Goal: Task Accomplishment & Management: Manage account settings

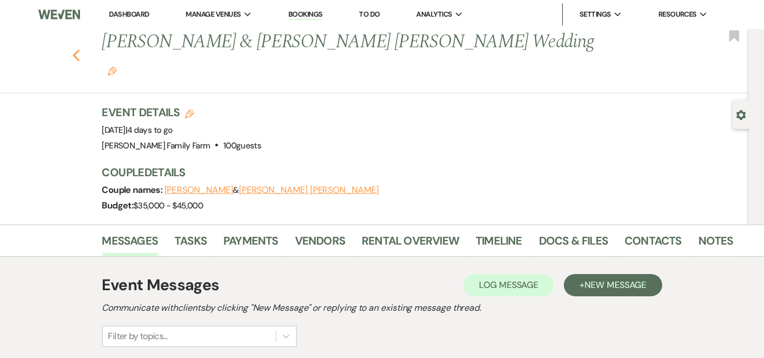
click at [80, 49] on icon "Previous" at bounding box center [76, 55] width 8 height 13
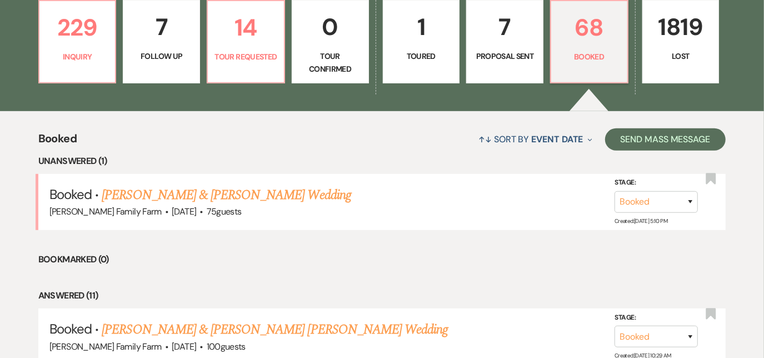
scroll to position [326, 0]
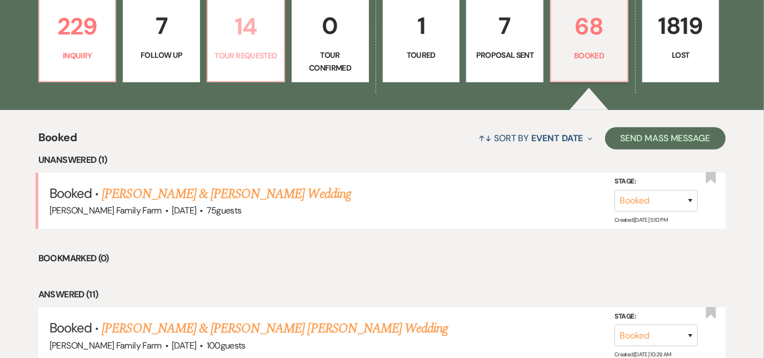
click at [242, 63] on link "14 Tour Requested" at bounding box center [246, 40] width 78 height 83
select select "2"
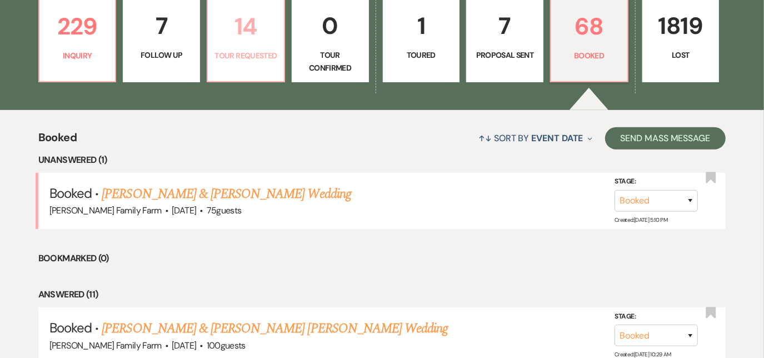
select select "2"
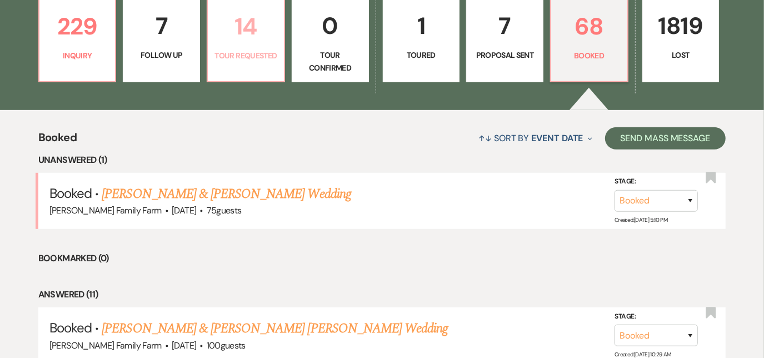
select select "2"
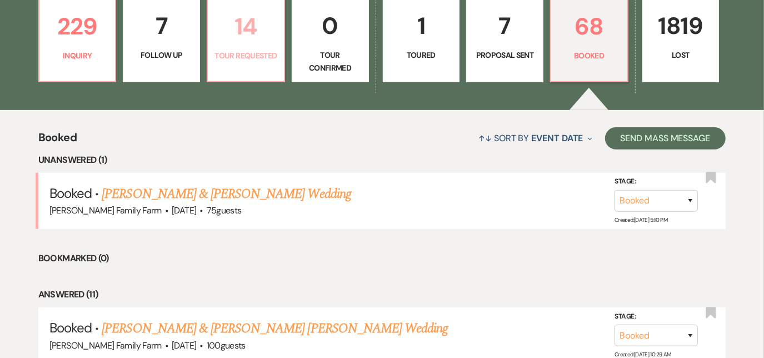
select select "2"
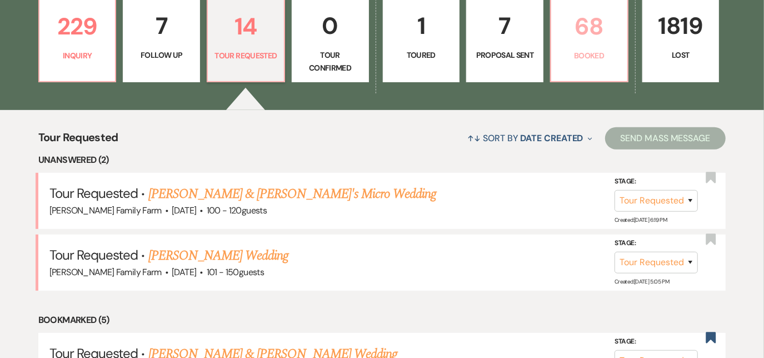
click at [589, 53] on p "Booked" at bounding box center [589, 55] width 63 height 12
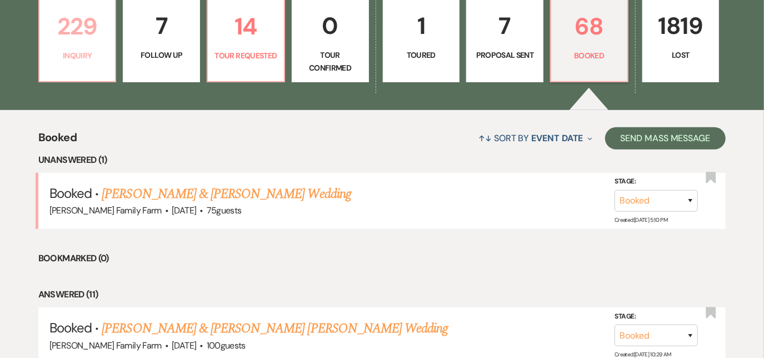
click at [101, 42] on p "229" at bounding box center [77, 26] width 63 height 37
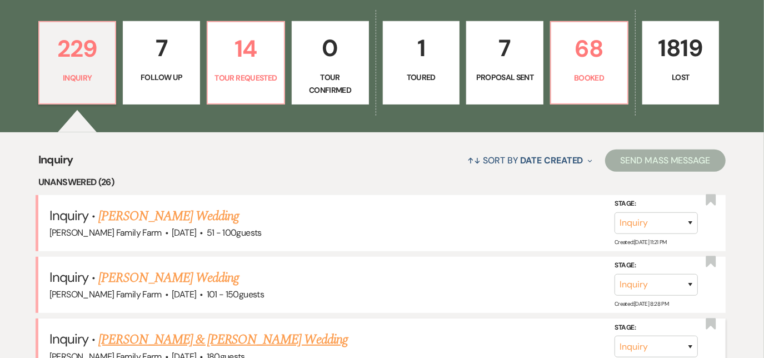
scroll to position [307, 0]
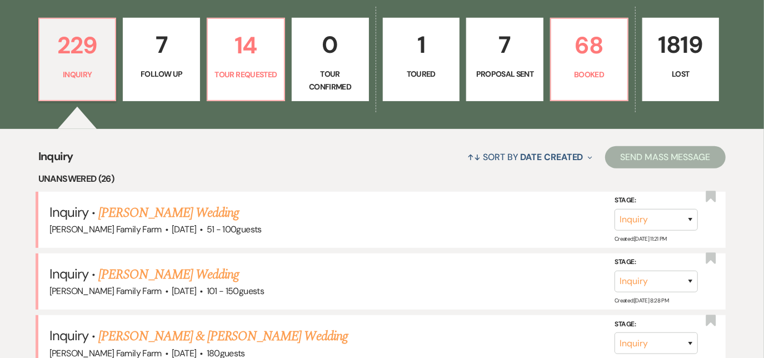
click at [331, 174] on li "Unanswered (26)" at bounding box center [382, 179] width 688 height 14
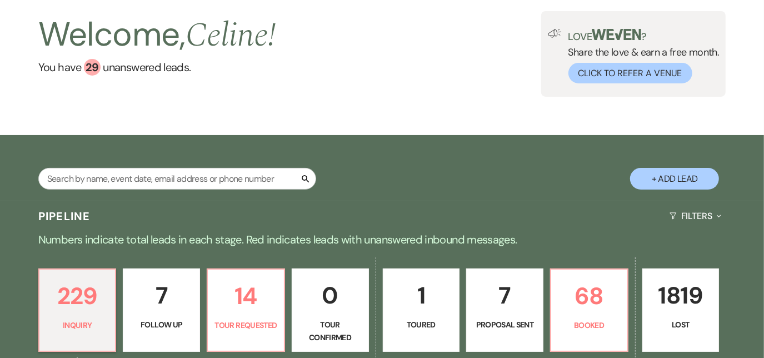
scroll to position [0, 0]
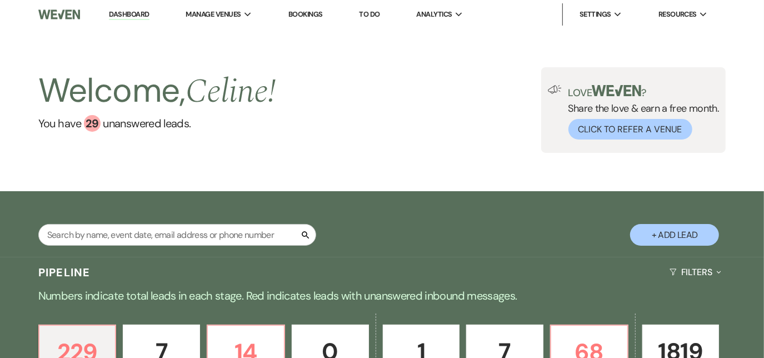
click at [414, 142] on div "Welcome, [PERSON_NAME] ! You have 29 unanswered lead s . Love ? Share the love …" at bounding box center [382, 110] width 764 height 86
